Goal: Check status: Check status

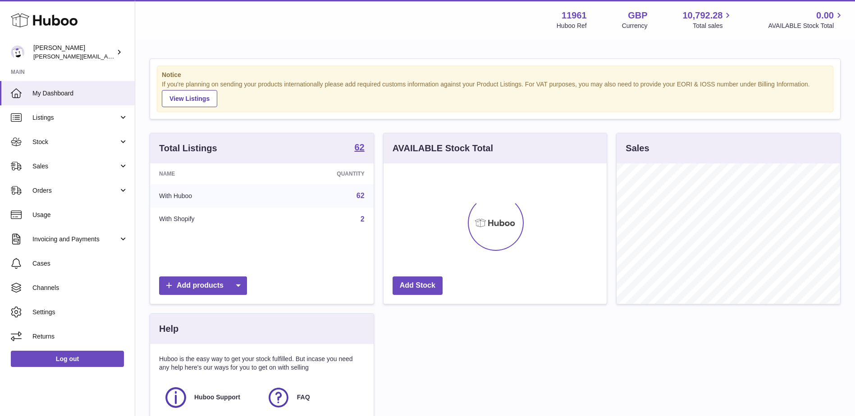
scroll to position [141, 223]
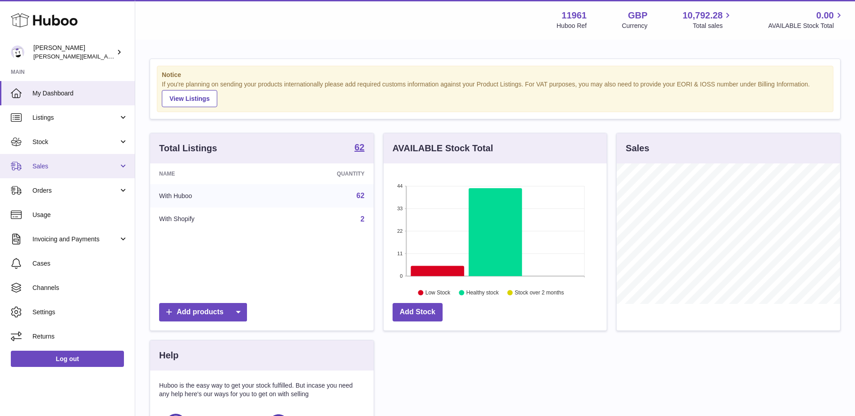
click at [43, 157] on link "Sales" at bounding box center [67, 166] width 135 height 24
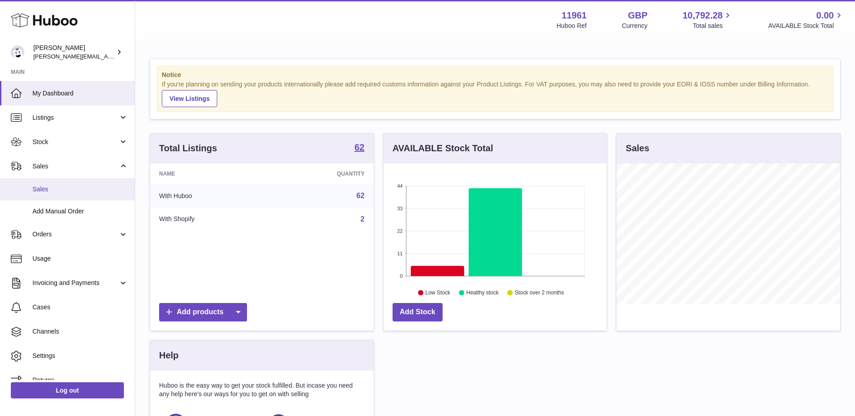
click at [50, 188] on span "Sales" at bounding box center [79, 189] width 95 height 9
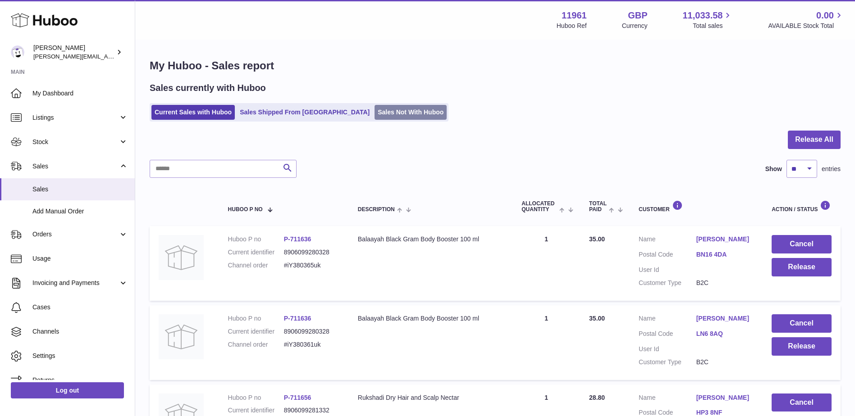
click at [374, 111] on link "Sales Not With Huboo" at bounding box center [410, 112] width 72 height 15
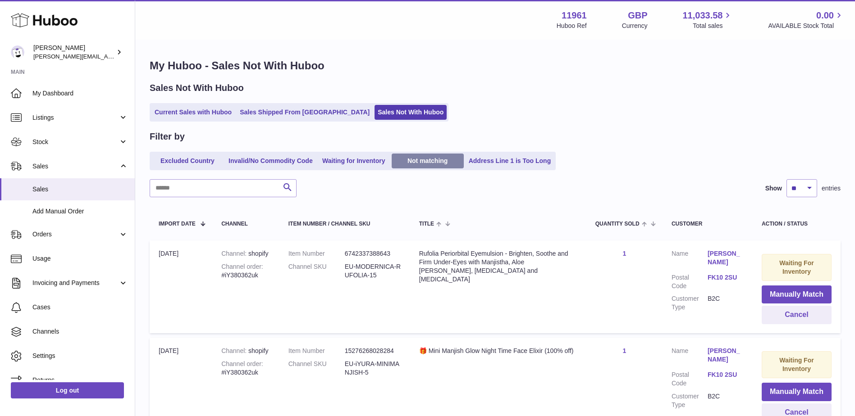
click at [421, 163] on link "Not matching" at bounding box center [427, 161] width 72 height 15
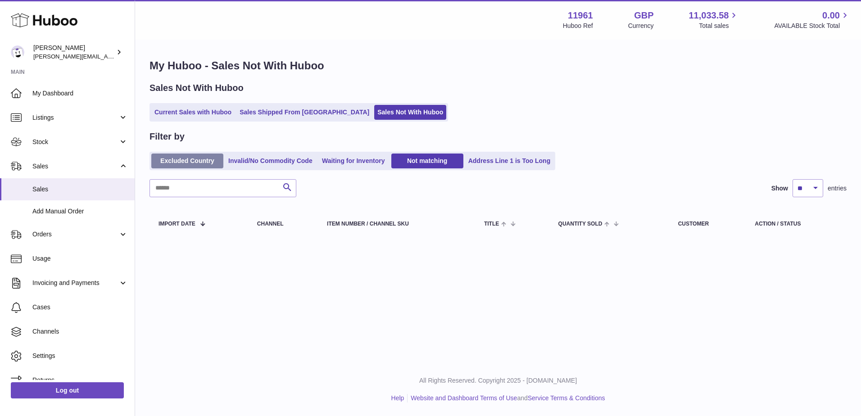
click at [167, 165] on link "Excluded Country" at bounding box center [187, 161] width 72 height 15
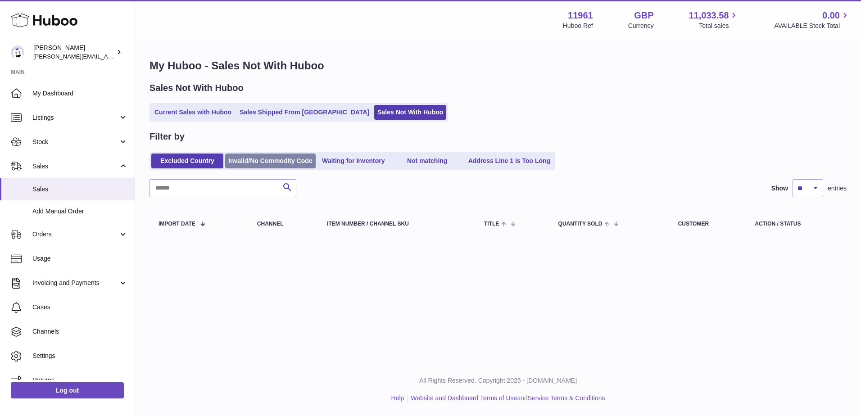
click at [294, 162] on link "Invalid/No Commodity Code" at bounding box center [270, 161] width 91 height 15
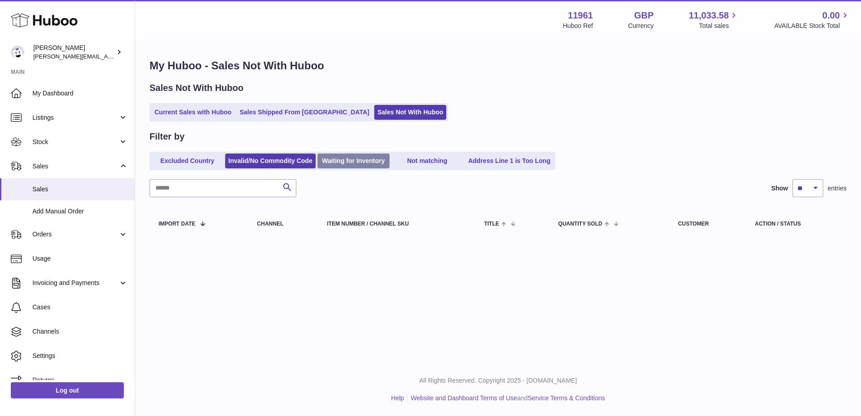
click at [351, 162] on link "Waiting for Inventory" at bounding box center [354, 161] width 72 height 15
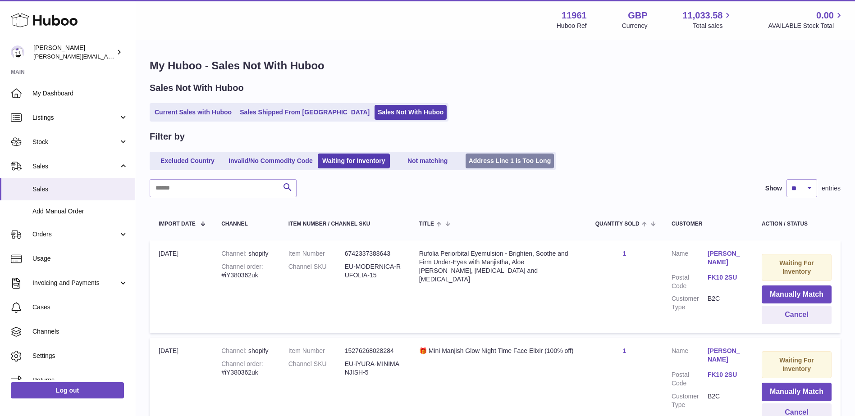
click at [528, 158] on link "Address Line 1 is Too Long" at bounding box center [509, 161] width 89 height 15
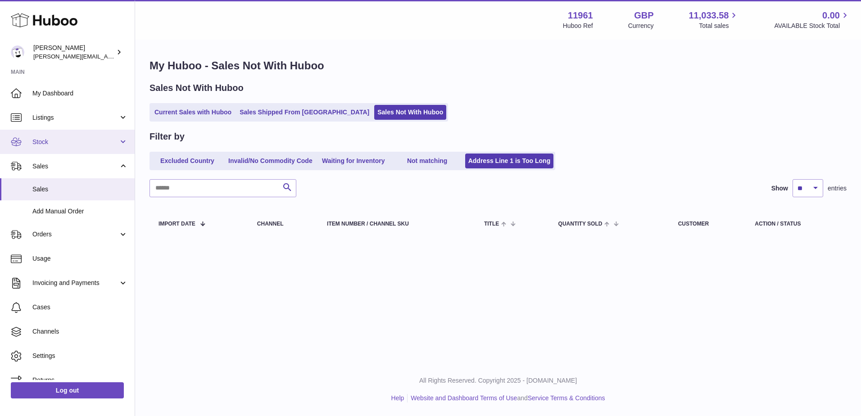
click at [68, 143] on span "Stock" at bounding box center [75, 142] width 86 height 9
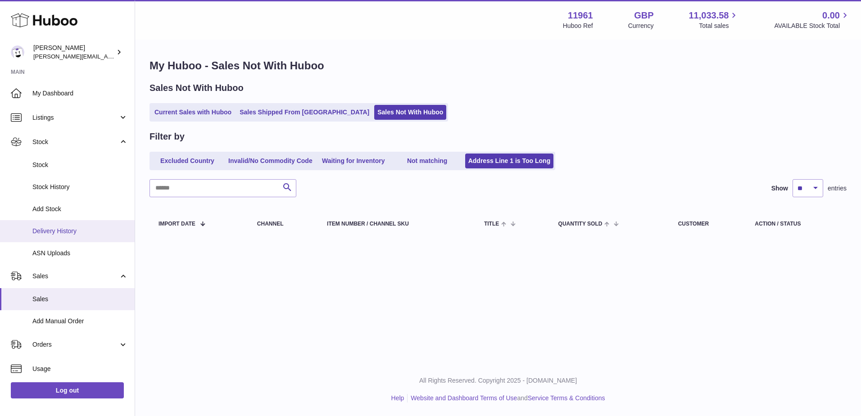
click at [60, 233] on span "Delivery History" at bounding box center [79, 231] width 95 height 9
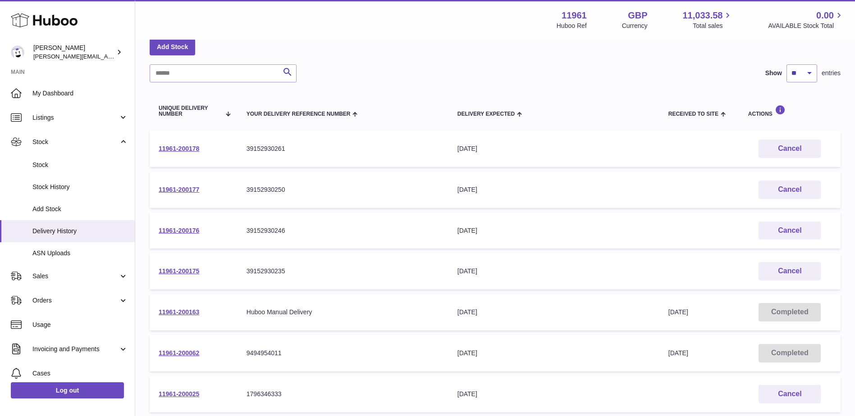
scroll to position [45, 0]
